Goal: Book appointment/travel/reservation

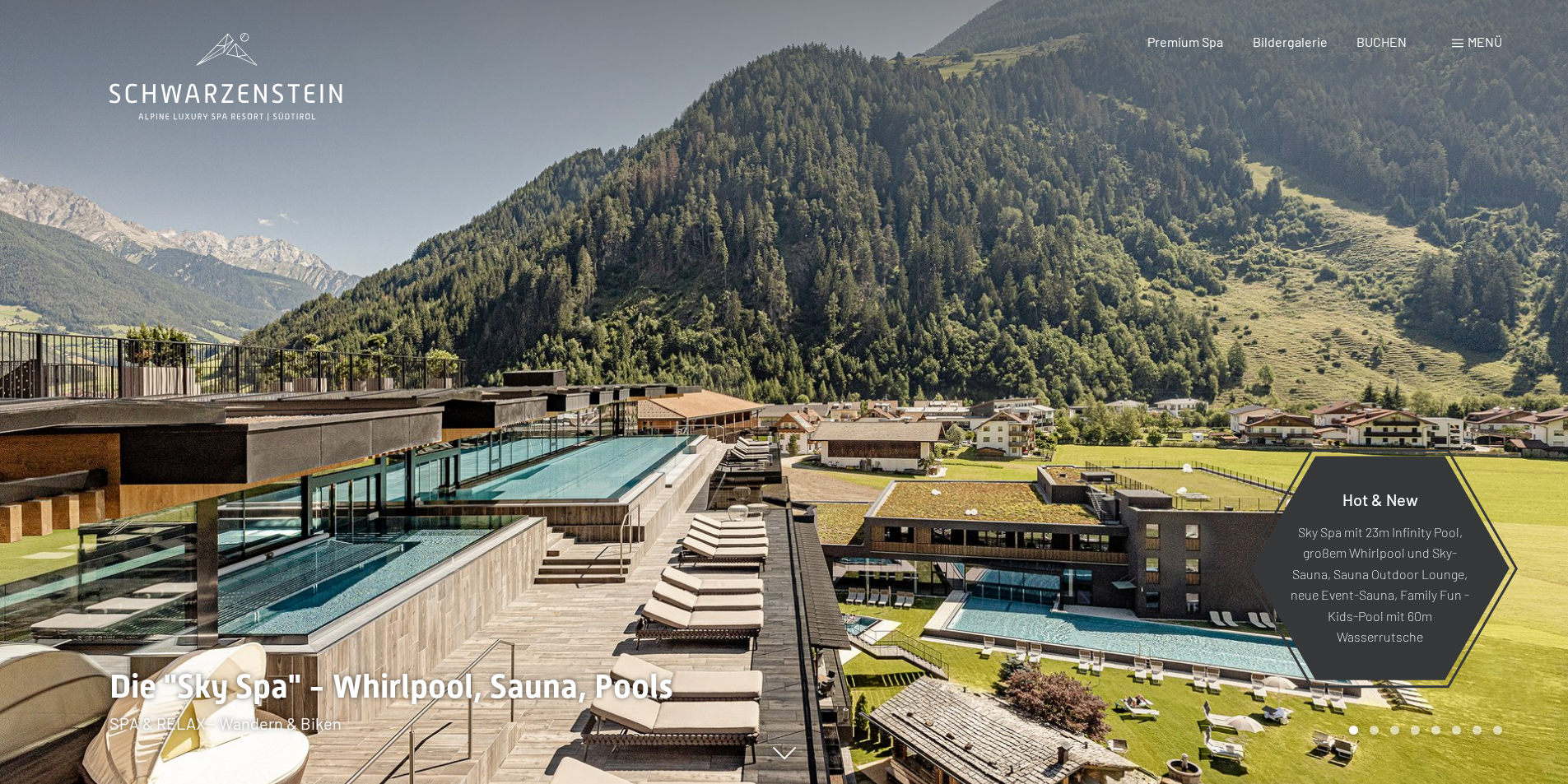
click at [1482, 42] on span "Menü" at bounding box center [1485, 42] width 35 height 16
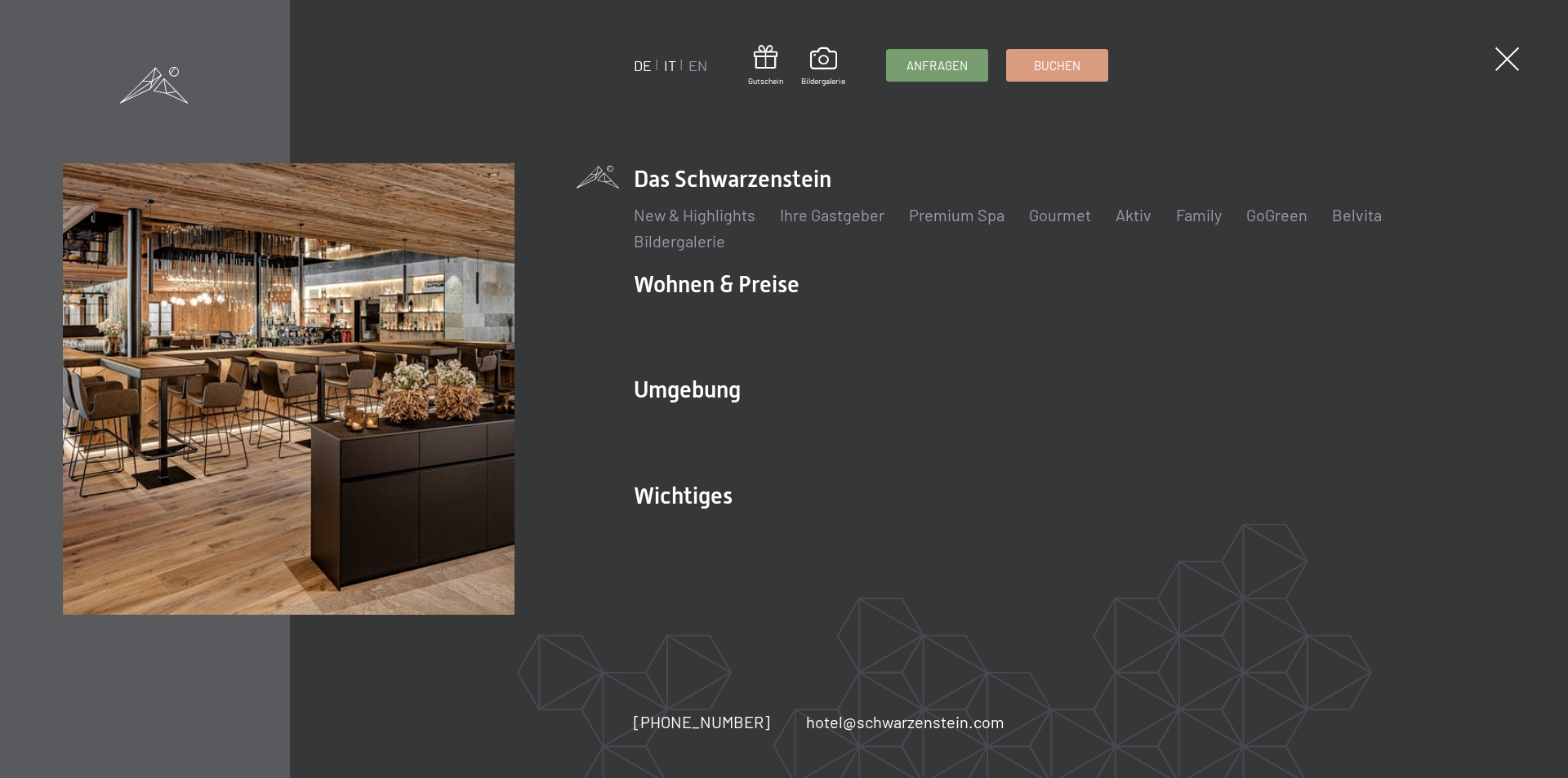
click at [669, 64] on link "IT" at bounding box center [670, 65] width 12 height 18
click at [672, 67] on link "IT" at bounding box center [670, 65] width 12 height 18
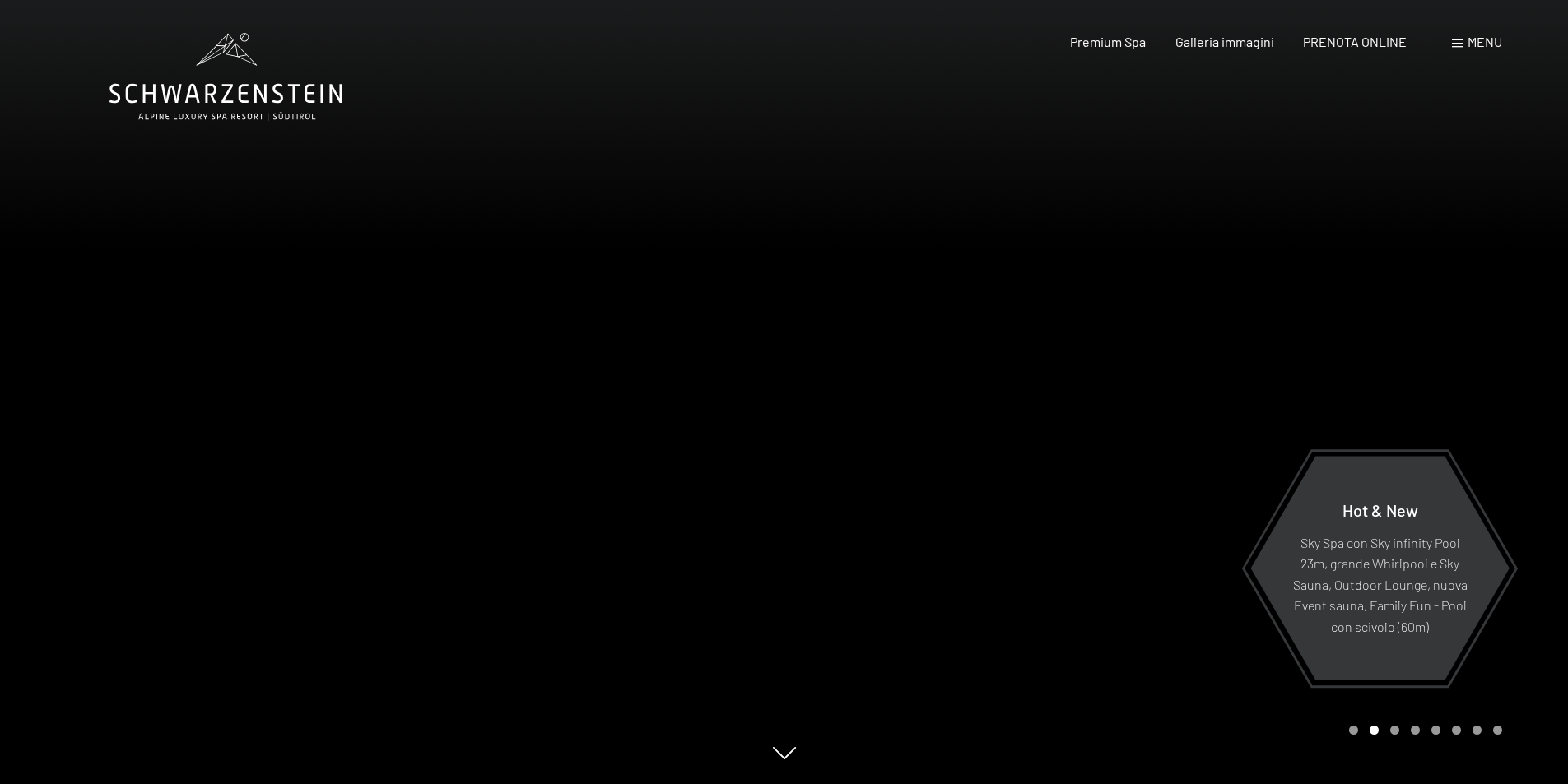
drag, startPoint x: 117, startPoint y: 91, endPoint x: 748, endPoint y: 284, distance: 659.9
click at [748, 284] on div at bounding box center [392, 392] width 784 height 784
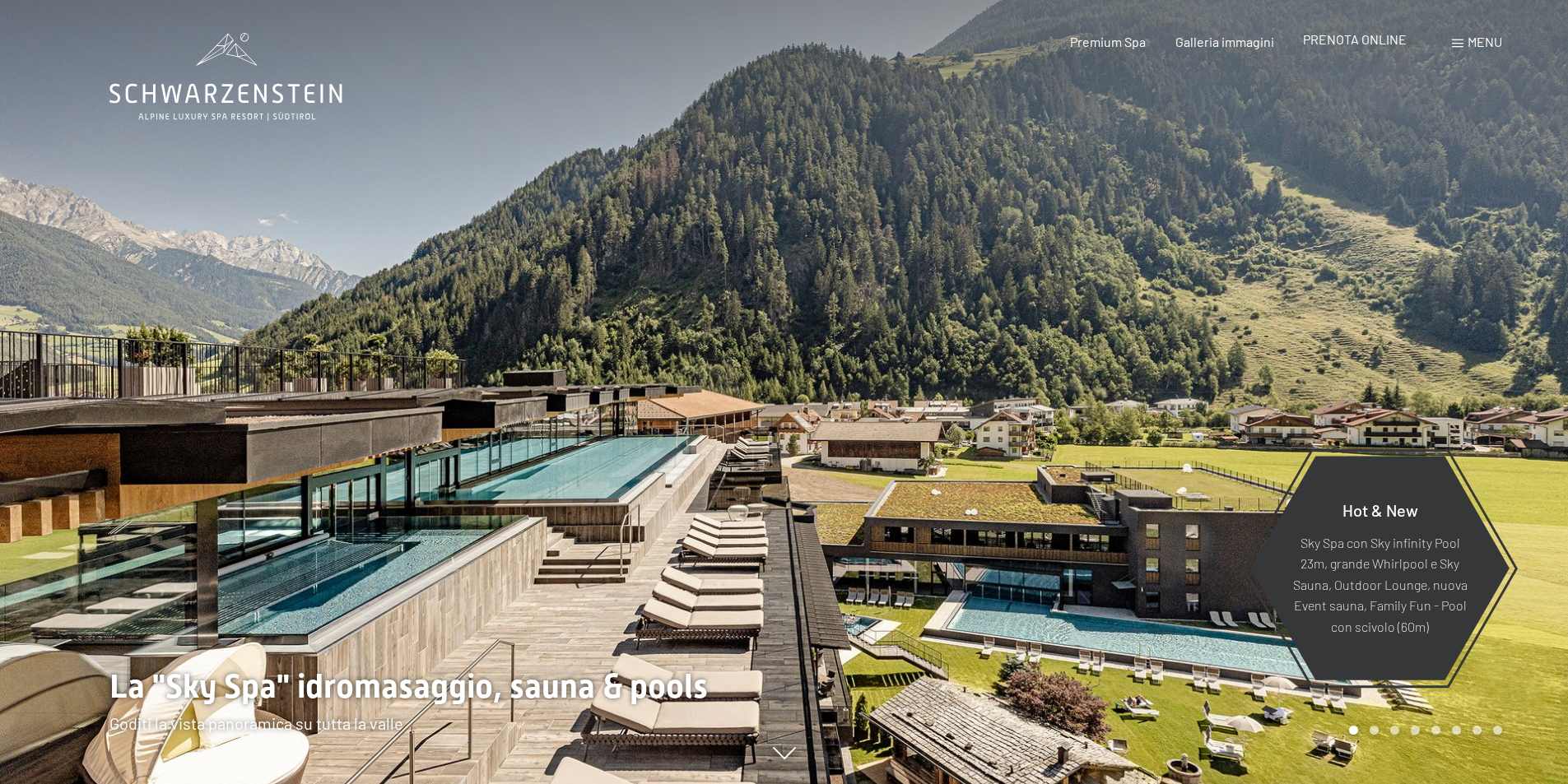
click at [1377, 43] on span "PRENOTA ONLINE" at bounding box center [1355, 39] width 104 height 16
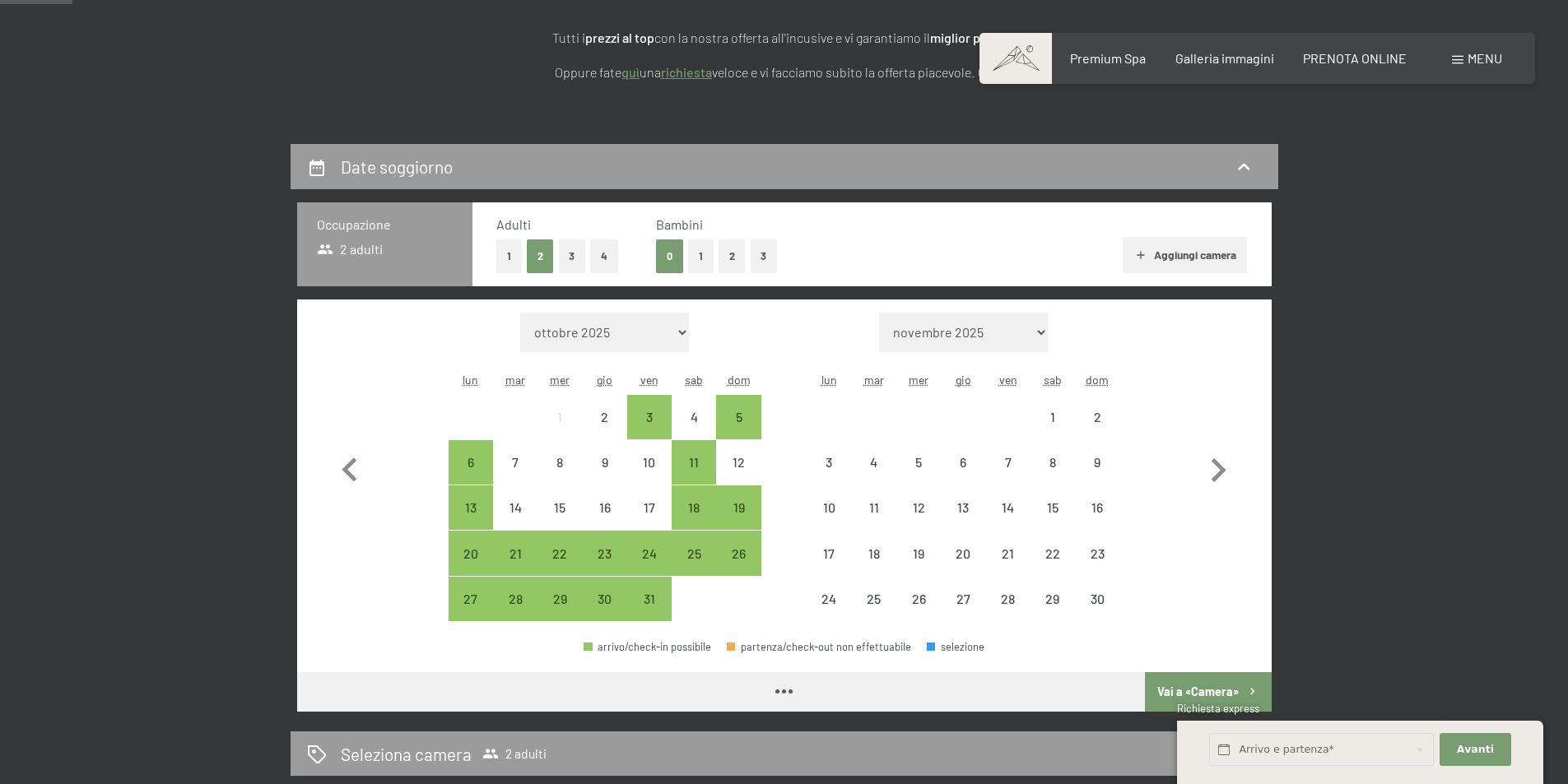
scroll to position [251, 0]
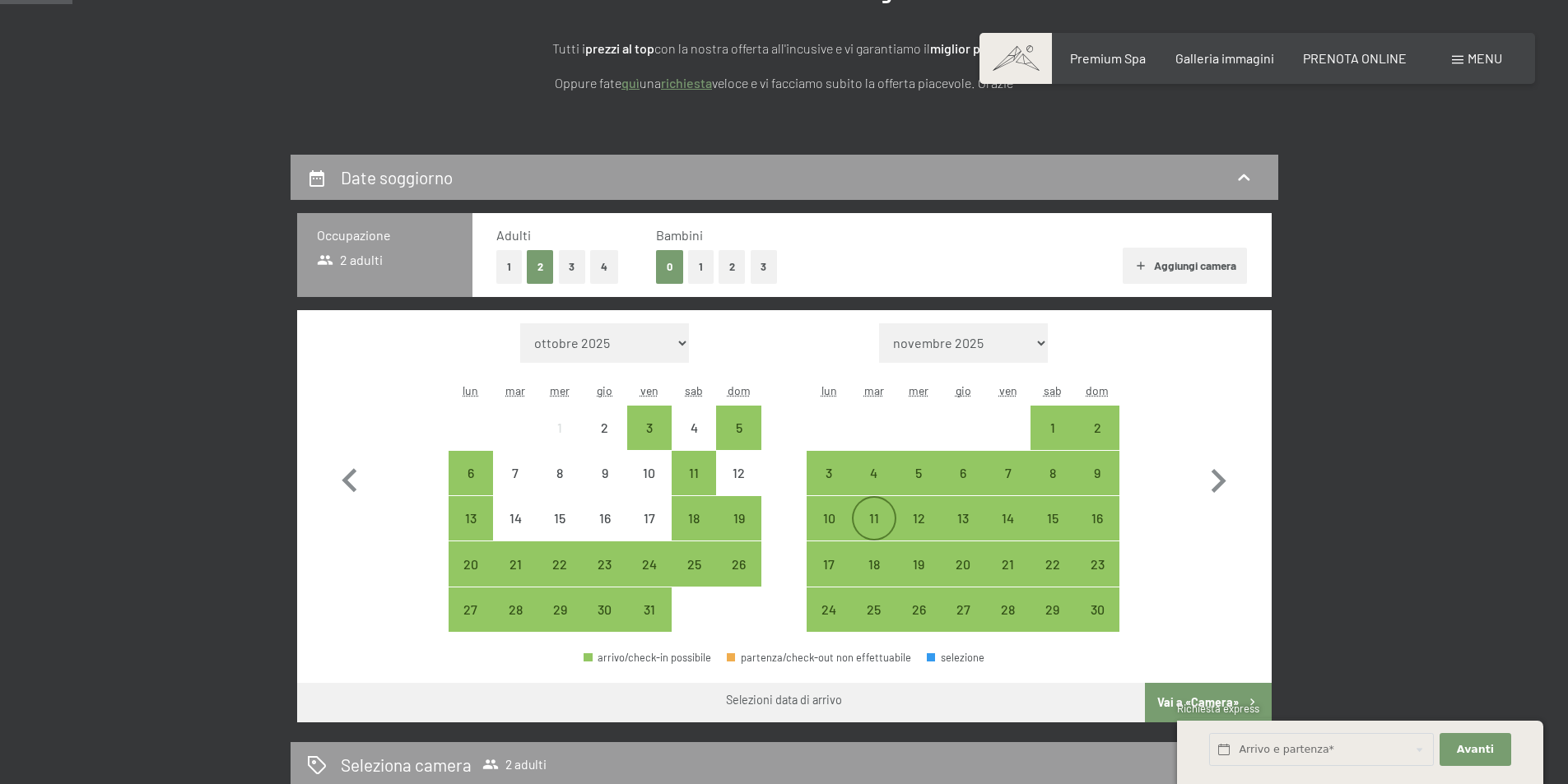
click at [877, 517] on div "11" at bounding box center [874, 532] width 41 height 41
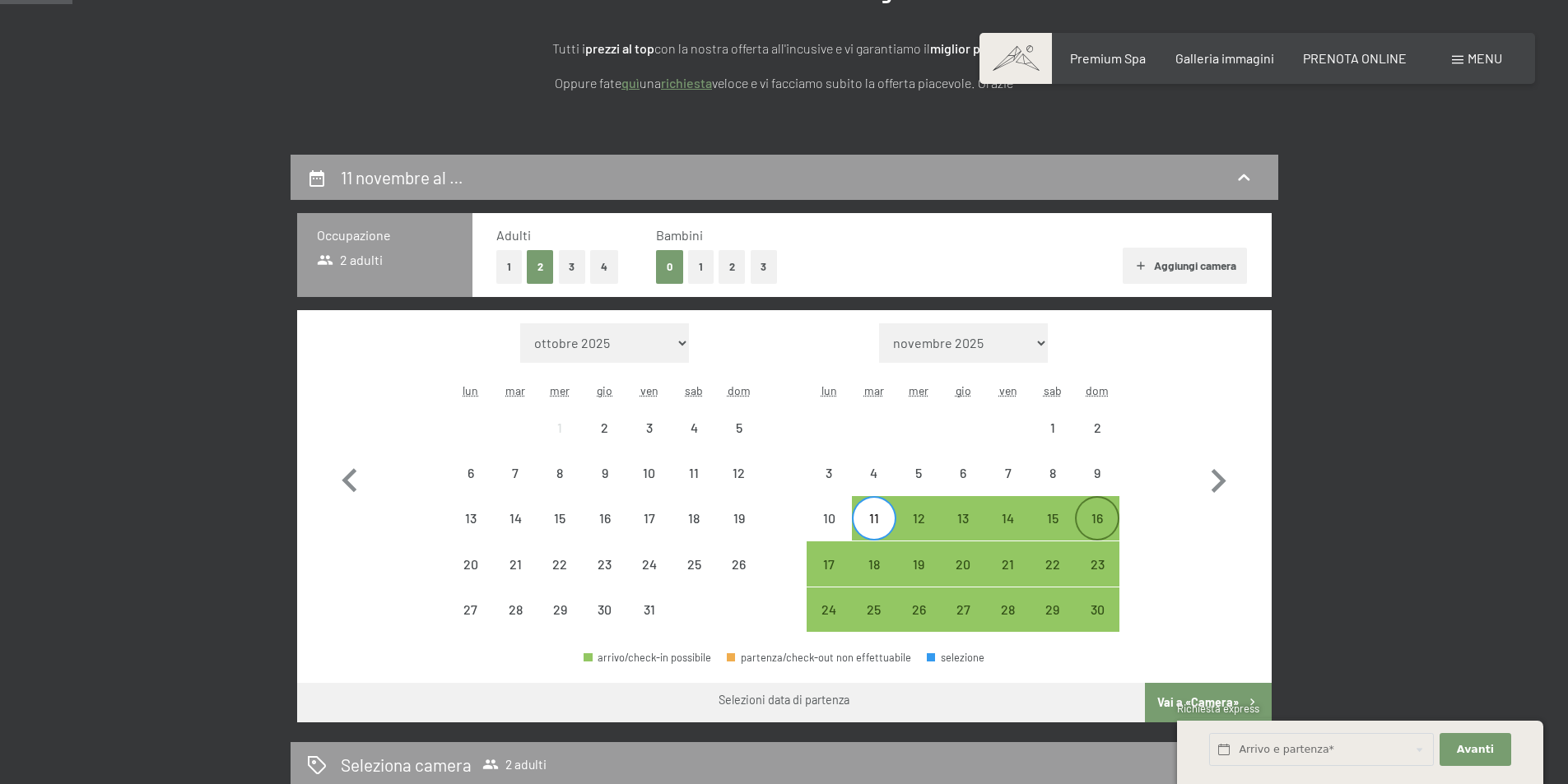
click at [1088, 513] on div "16" at bounding box center [1097, 532] width 41 height 41
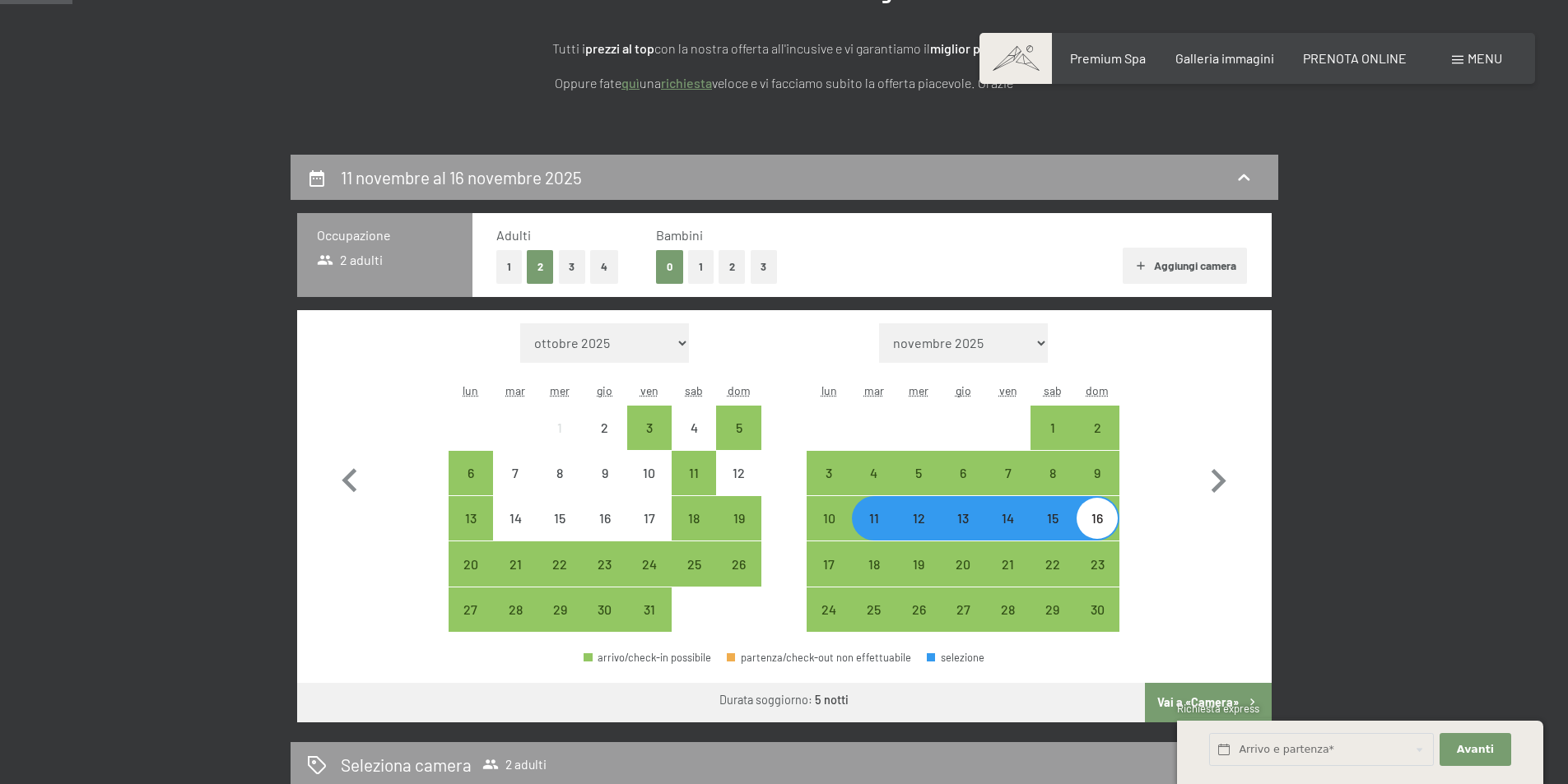
click at [734, 268] on button "2" at bounding box center [732, 267] width 27 height 34
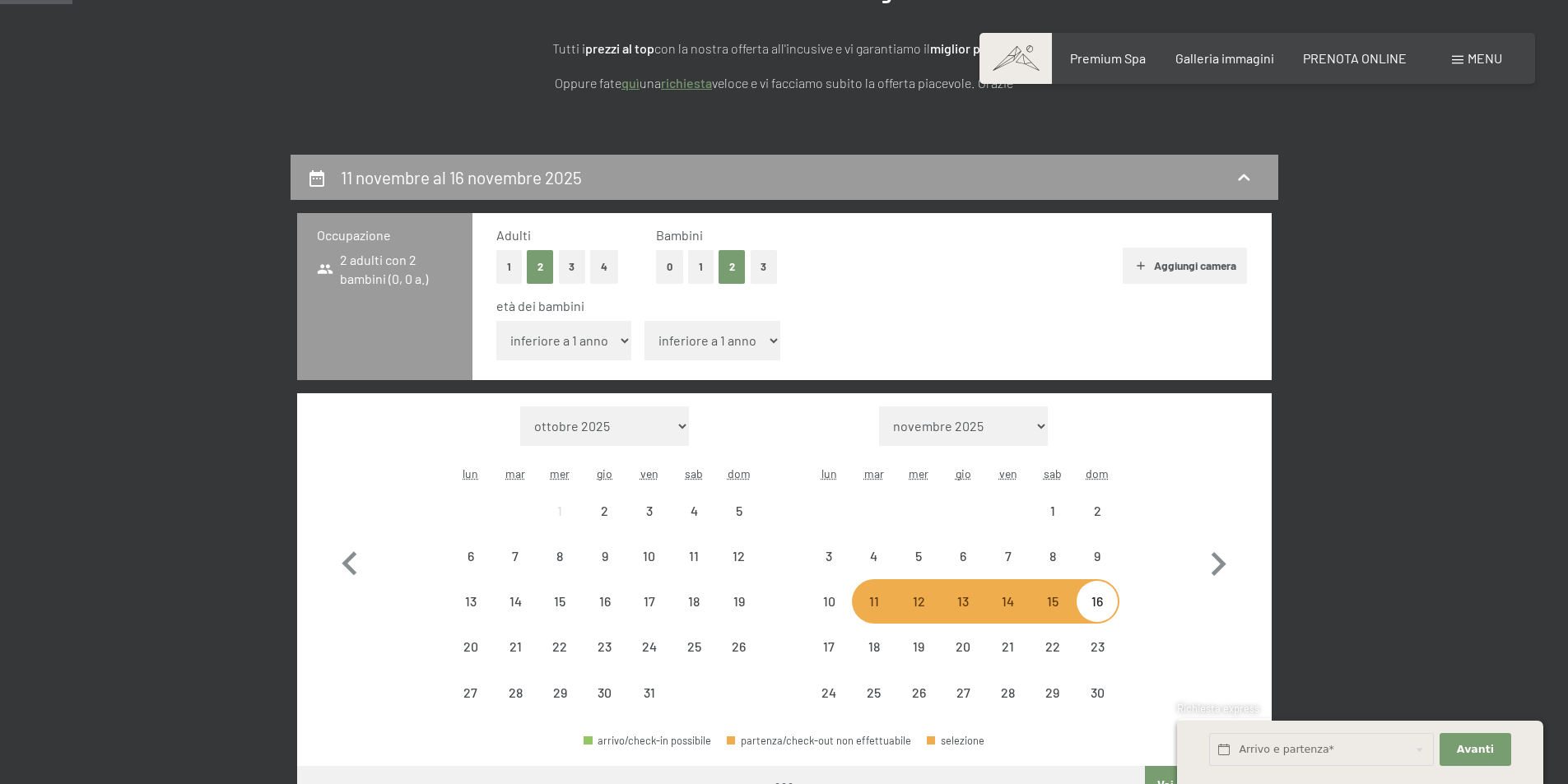
click at [610, 346] on select "inferiore a 1 anno 1 anno 2 anni 3 anni 4 anni 5 anni 6 anni 7 anni 8 anni 9 an…" at bounding box center [563, 340] width 136 height 40
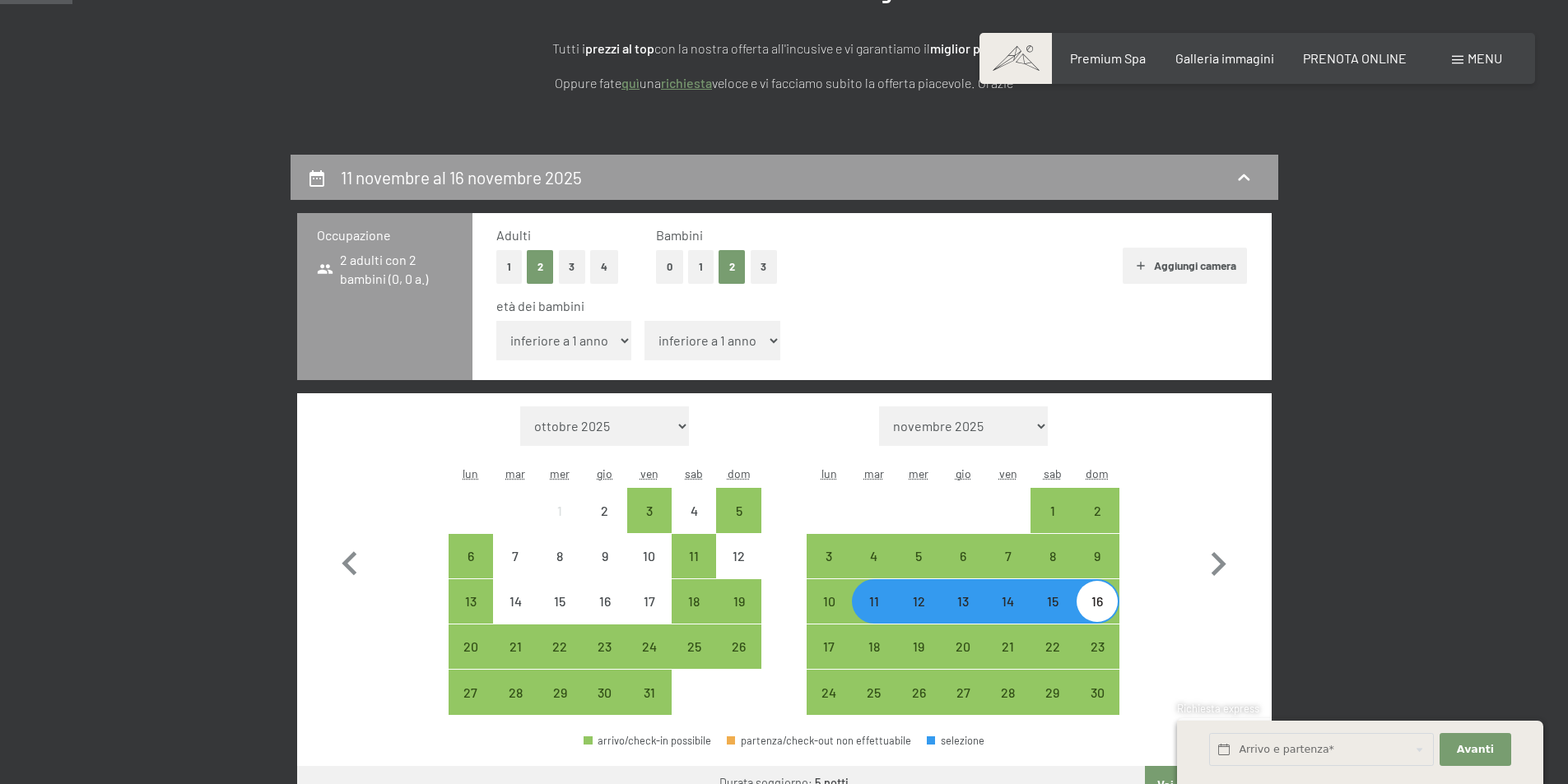
select select "4"
click at [496, 321] on select "inferiore a 1 anno 1 anno 2 anni 3 anni 4 anni 5 anni 6 anni 7 anni 8 anni 9 an…" at bounding box center [563, 340] width 136 height 40
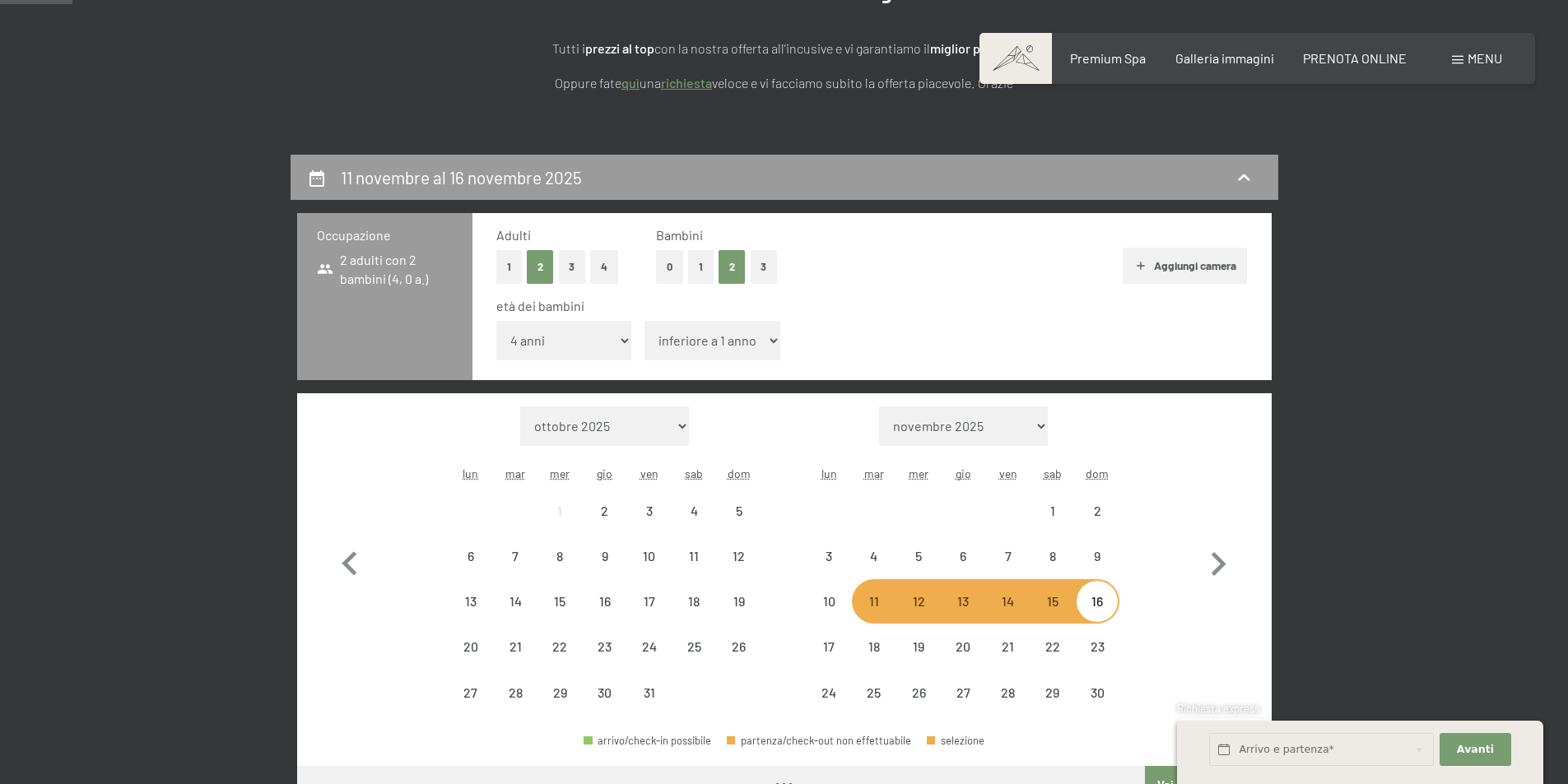
click at [716, 337] on select "inferiore a 1 anno 1 anno 2 anni 3 anni 4 anni 5 anni 6 anni 7 anni 8 anni 9 an…" at bounding box center [712, 340] width 136 height 40
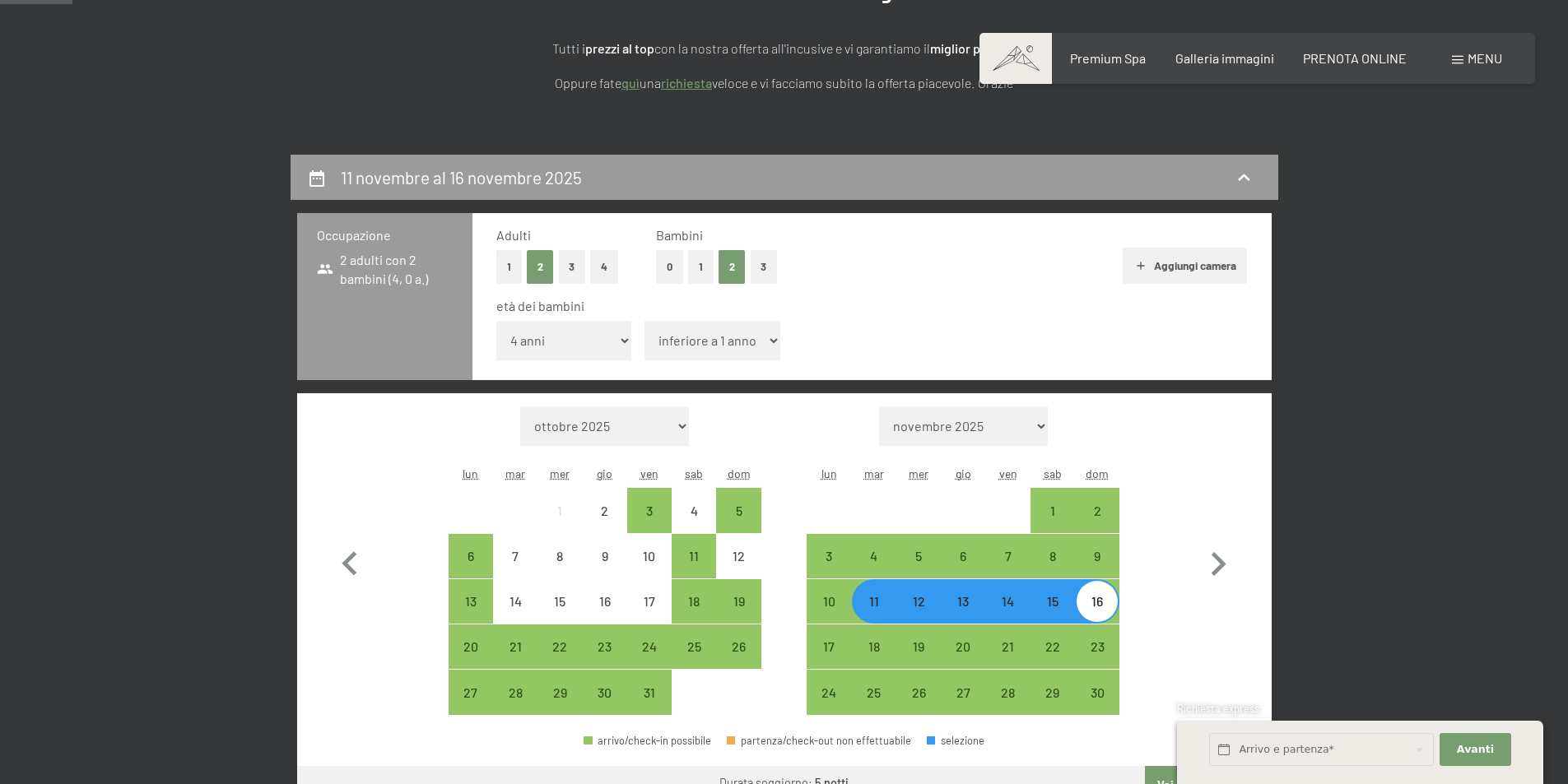
select select "11"
click at [645, 321] on select "inferiore a 1 anno 1 anno 2 anni 3 anni 4 anni 5 anni 6 anni 7 anni 8 anni 9 an…" at bounding box center [712, 340] width 136 height 40
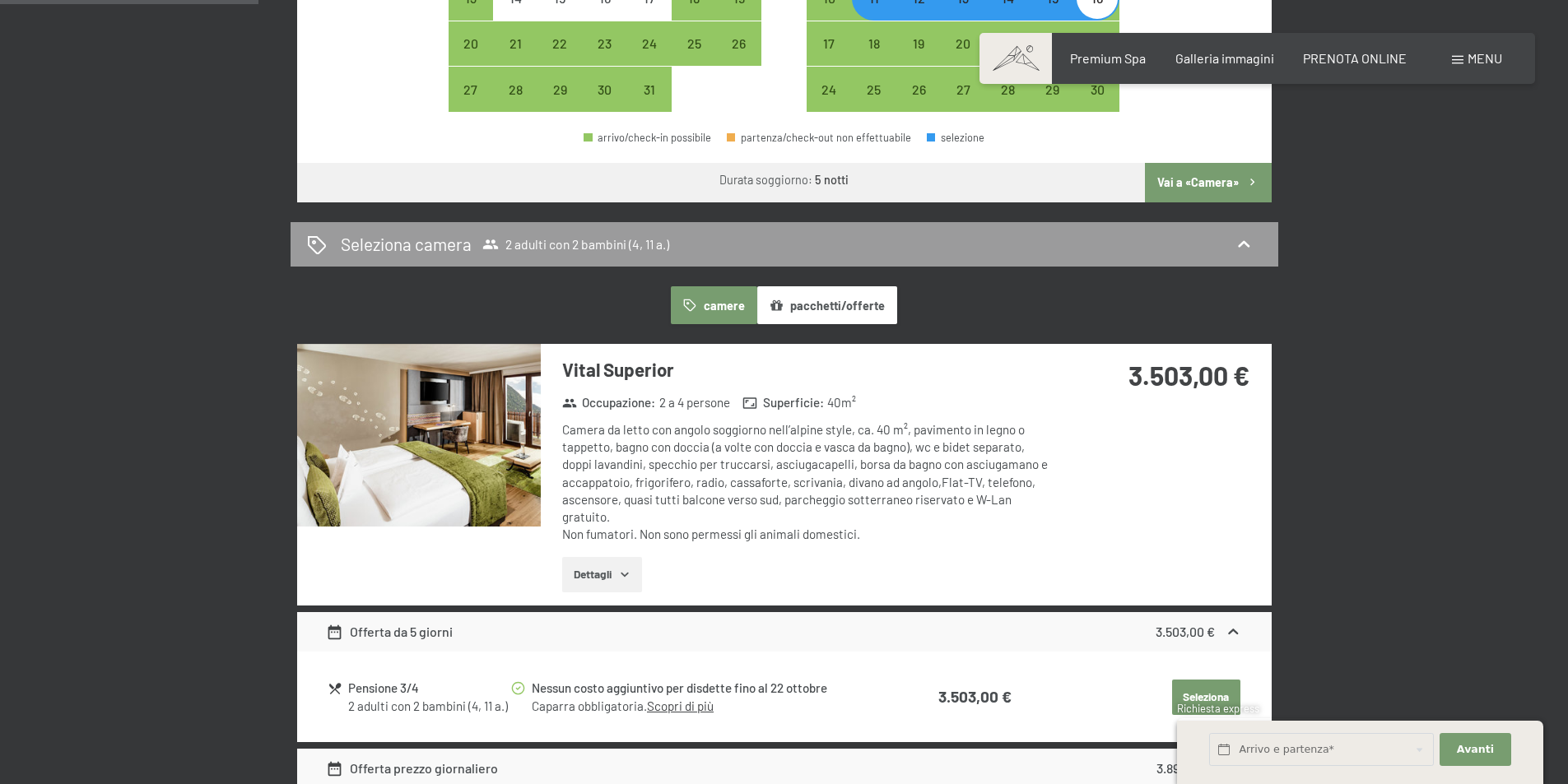
scroll to position [910, 0]
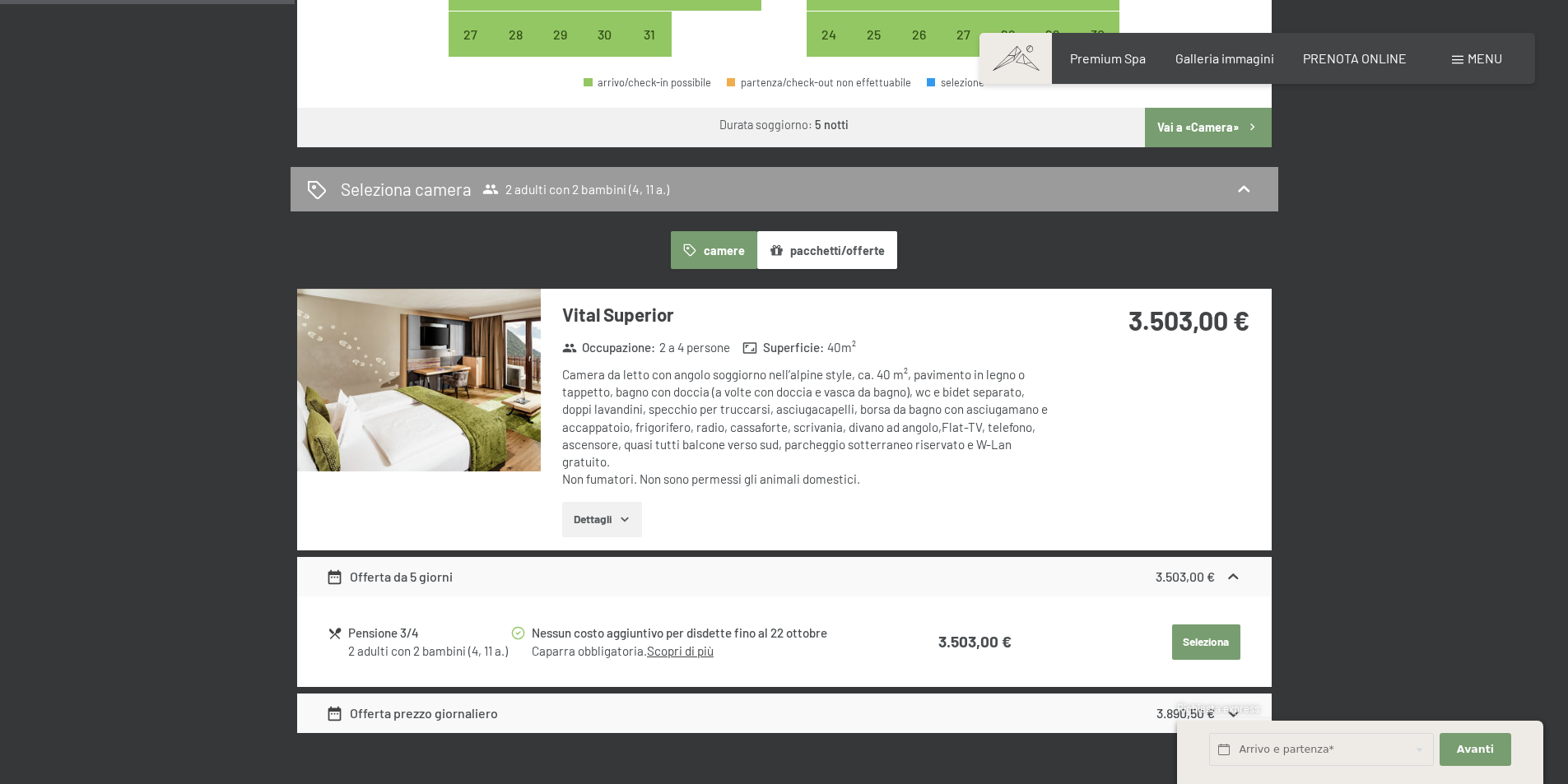
click at [452, 388] on img at bounding box center [418, 380] width 244 height 182
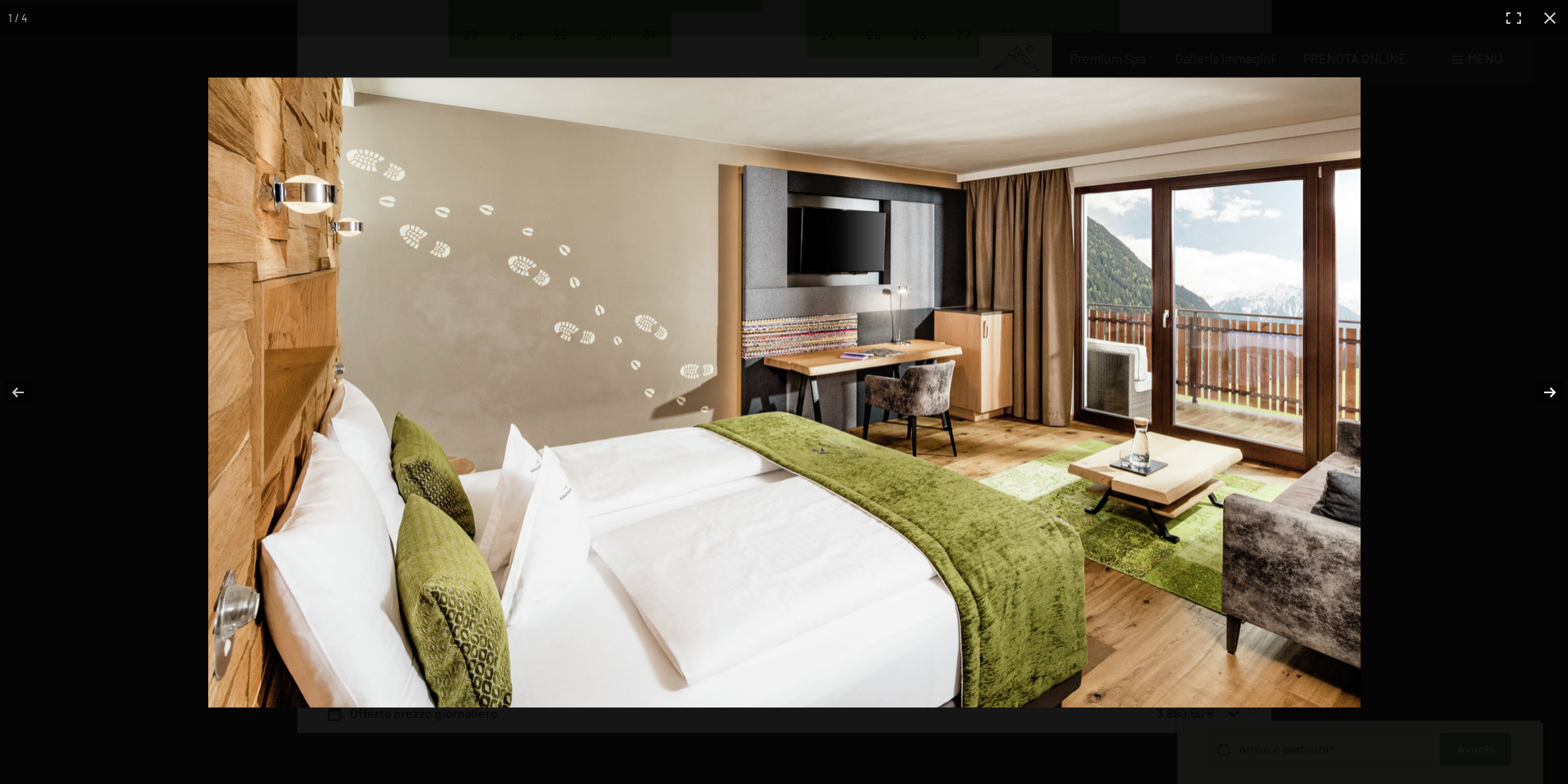
click at [1549, 391] on button "button" at bounding box center [1539, 392] width 58 height 82
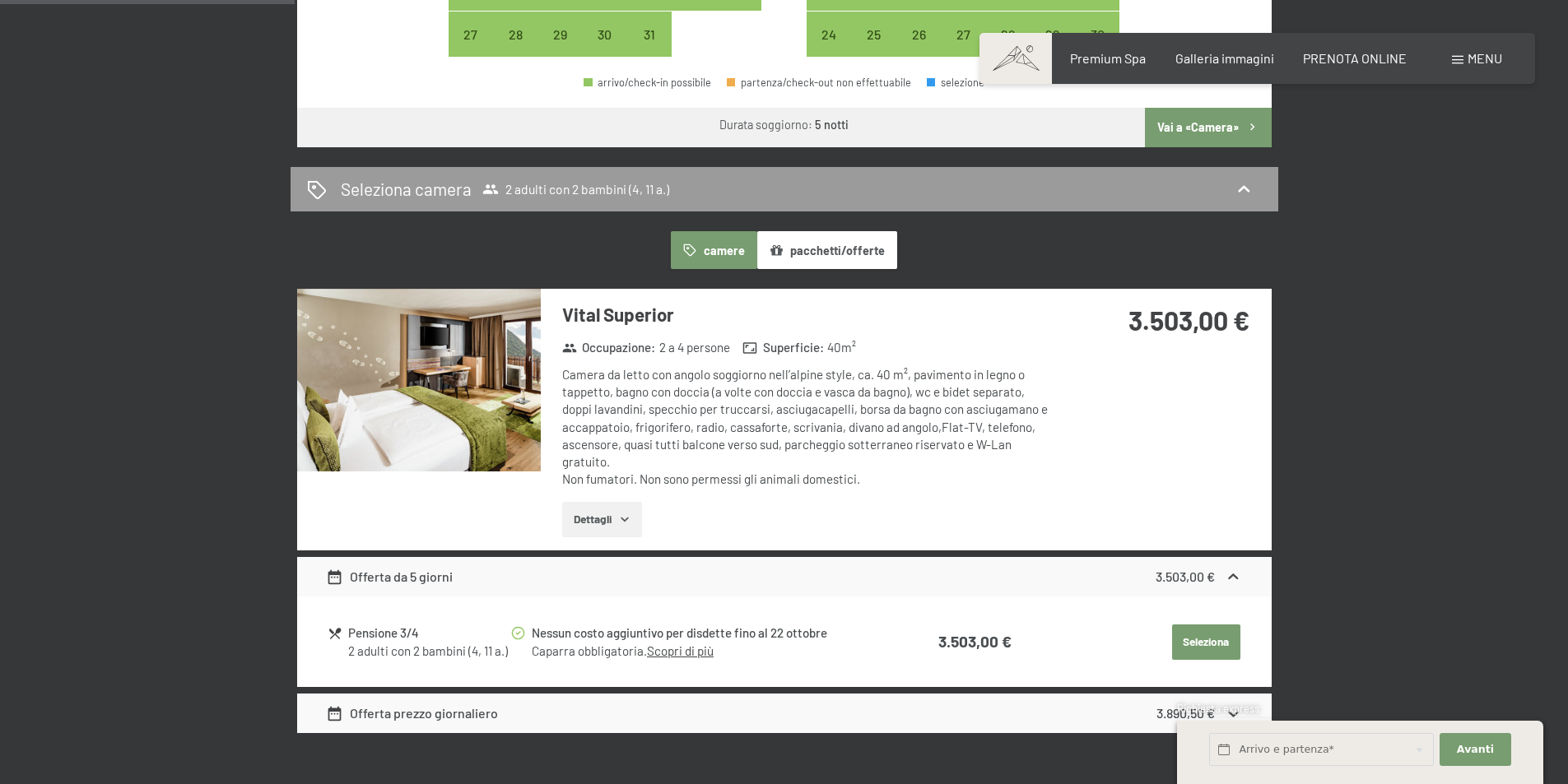
click at [0, 0] on button "button" at bounding box center [0, 0] width 0 height 0
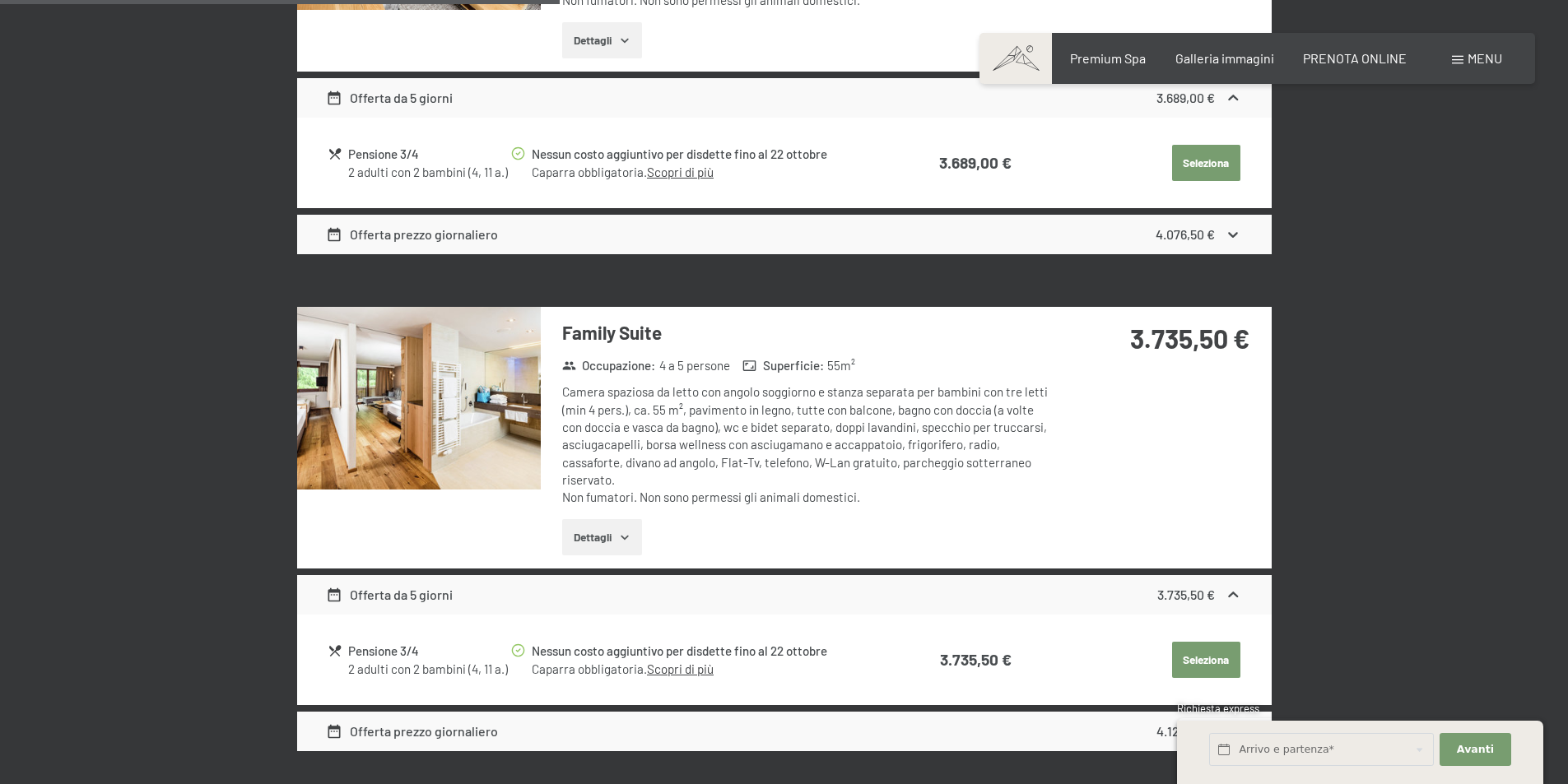
scroll to position [1898, 0]
